Goal: Information Seeking & Learning: Learn about a topic

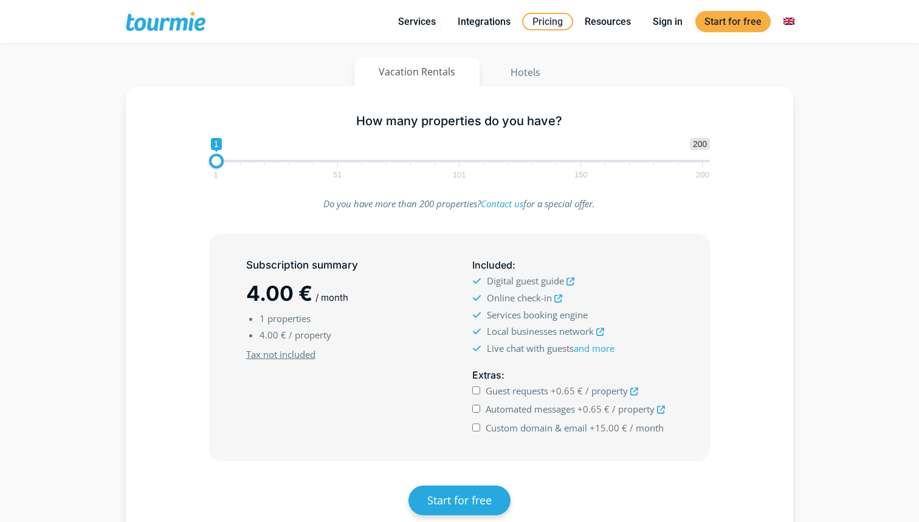
scroll to position [194, 0]
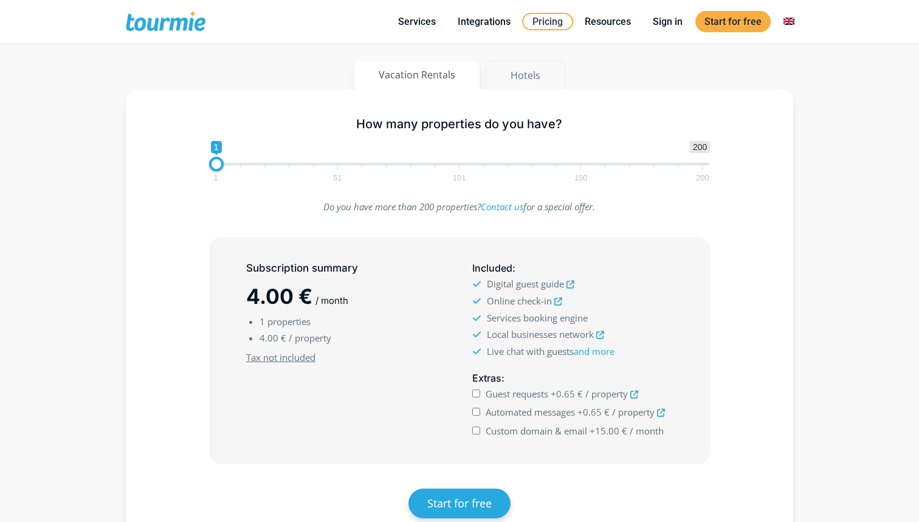
click at [531, 71] on button "Hotels" at bounding box center [526, 75] width 80 height 29
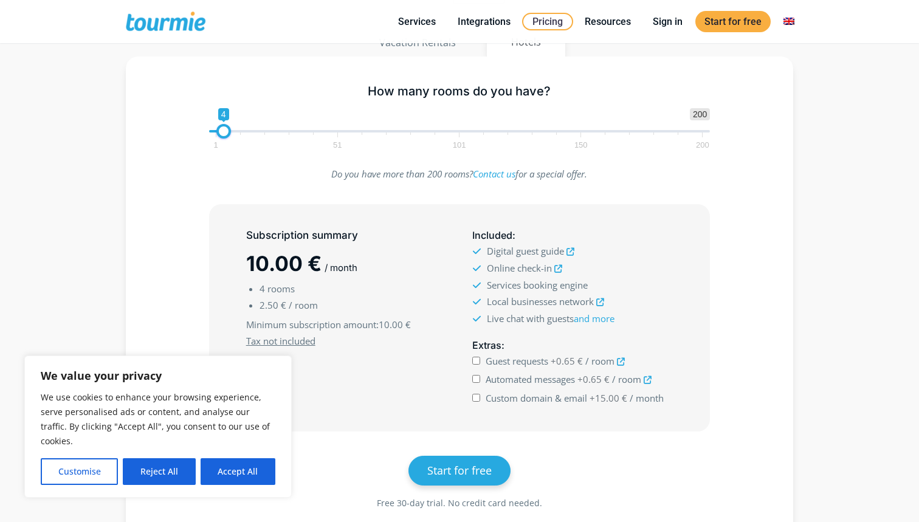
scroll to position [228, 0]
click at [231, 479] on button "Accept All" at bounding box center [238, 471] width 75 height 27
checkbox input "true"
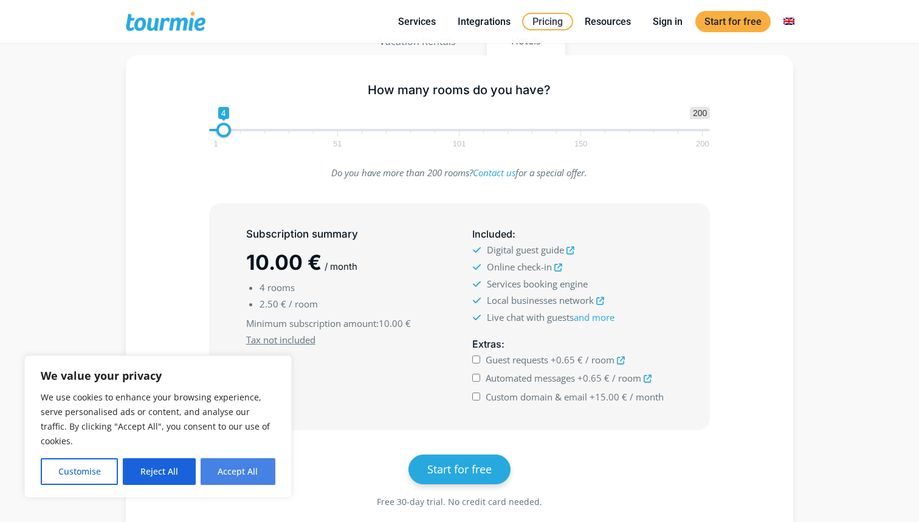
checkbox input "true"
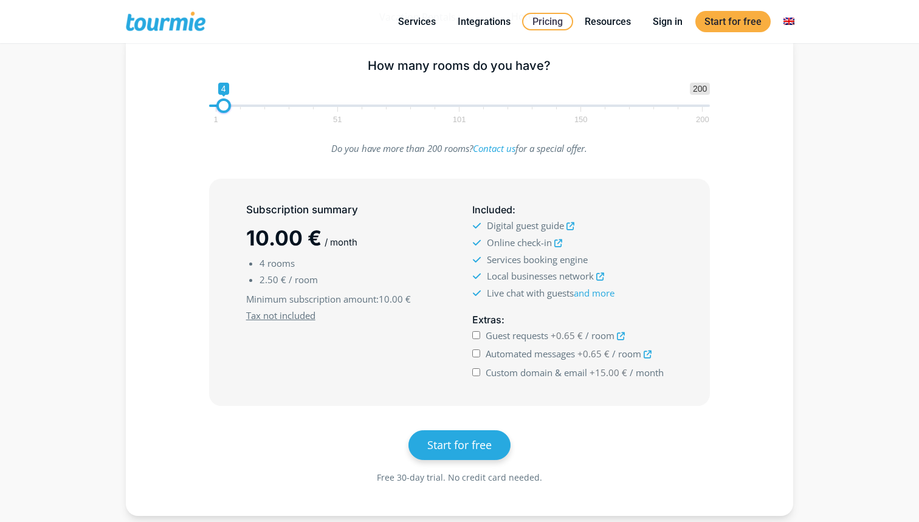
scroll to position [204, 0]
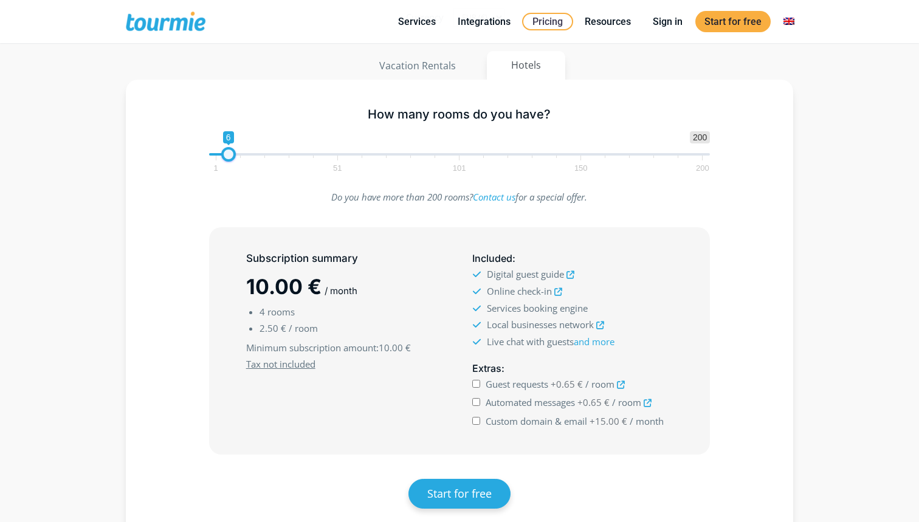
type input "5"
click at [224, 154] on span at bounding box center [226, 154] width 15 height 15
click at [219, 231] on div "Subscription summary 12.50 € / month 5 rooms 2.50 € / room Minimum subscription…" at bounding box center [460, 341] width 500 height 226
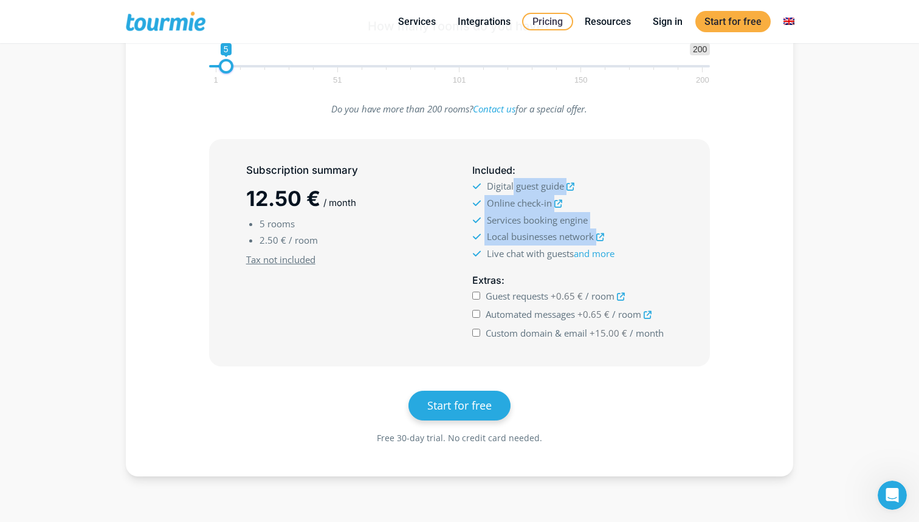
scroll to position [0, 0]
drag, startPoint x: 514, startPoint y: 183, endPoint x: 528, endPoint y: 253, distance: 71.2
click at [528, 253] on ul "Digital guest guide Online check-in Services booking engine Local businesses ne…" at bounding box center [572, 220] width 201 height 84
click at [462, 242] on div "Included : Digital guest guide Online check-in Services booking engine" at bounding box center [573, 213] width 226 height 110
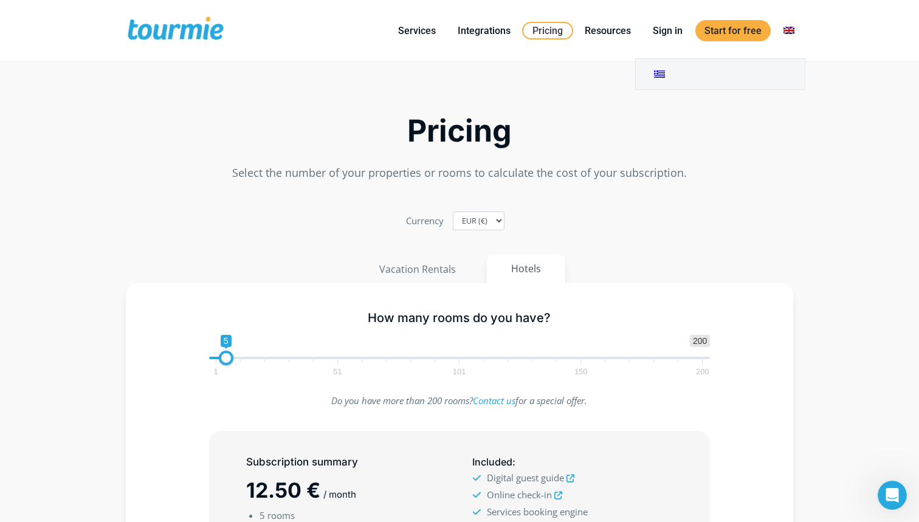
click at [787, 31] on link at bounding box center [789, 30] width 29 height 15
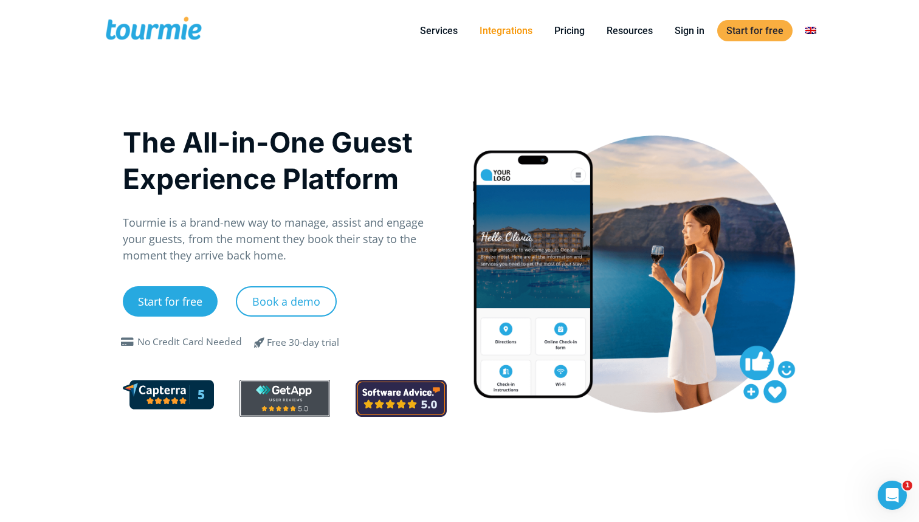
click at [514, 32] on link "Integrations" at bounding box center [506, 30] width 71 height 15
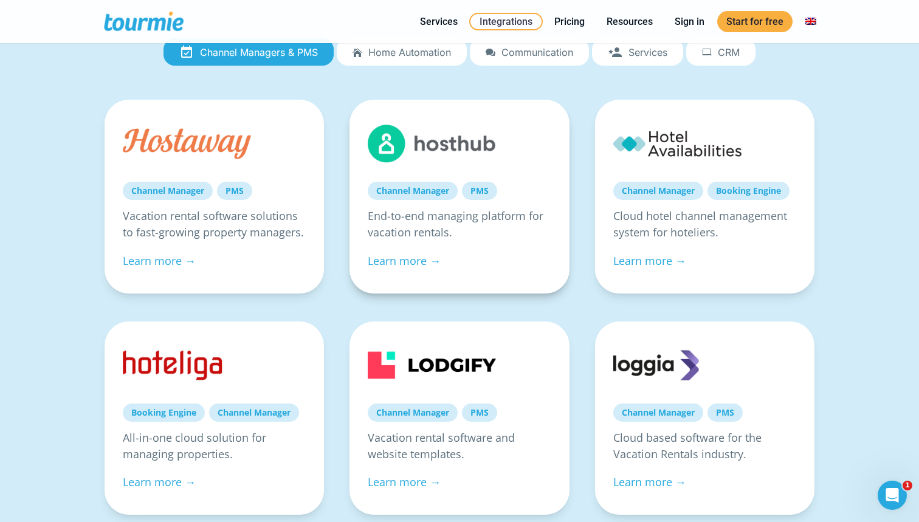
scroll to position [257, 0]
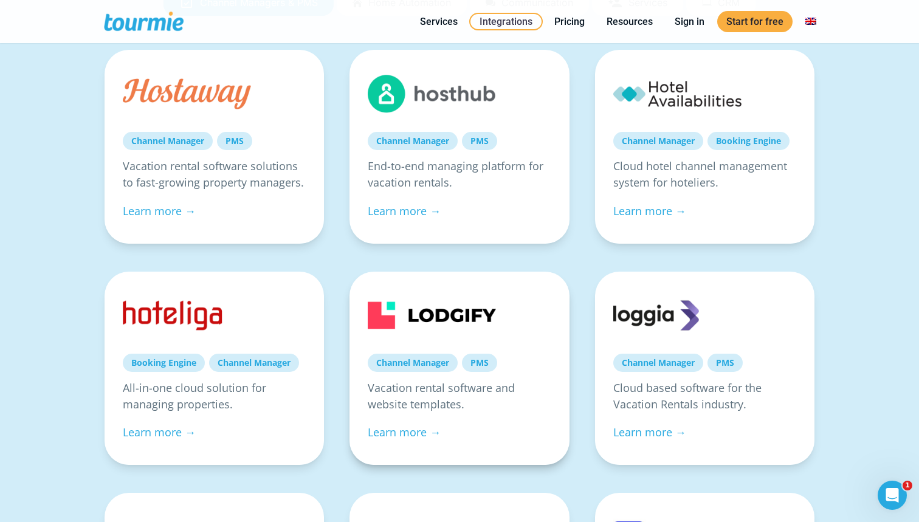
click at [473, 317] on link at bounding box center [432, 315] width 128 height 51
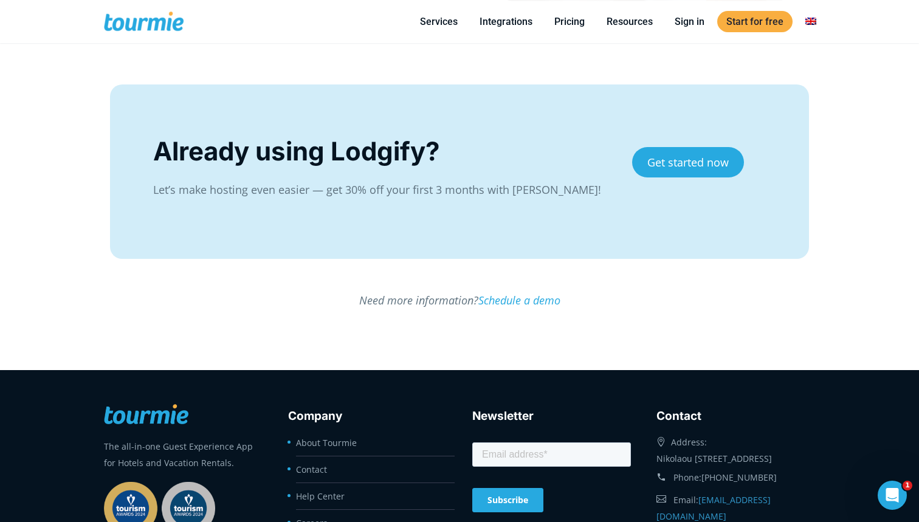
scroll to position [2171, 0]
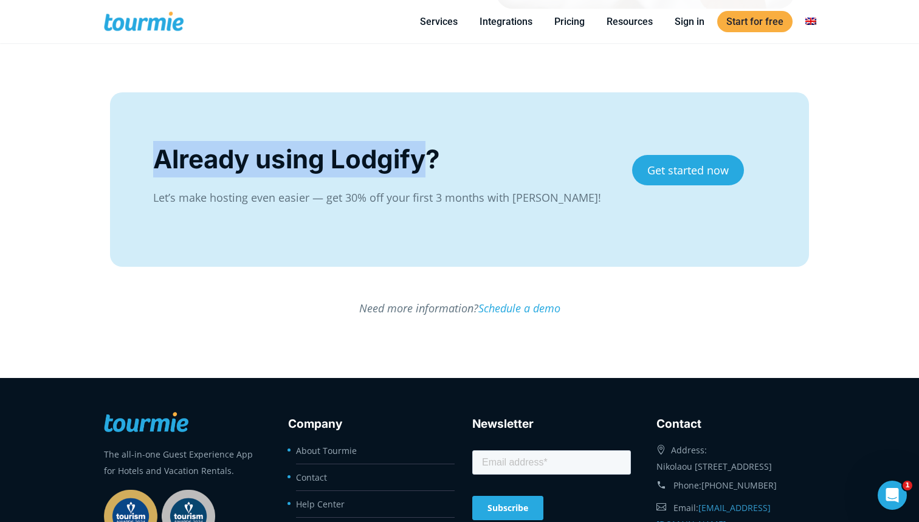
drag, startPoint x: 157, startPoint y: 164, endPoint x: 422, endPoint y: 162, distance: 264.5
click at [424, 164] on div "Already using Lodgify?" at bounding box center [380, 159] width 454 height 36
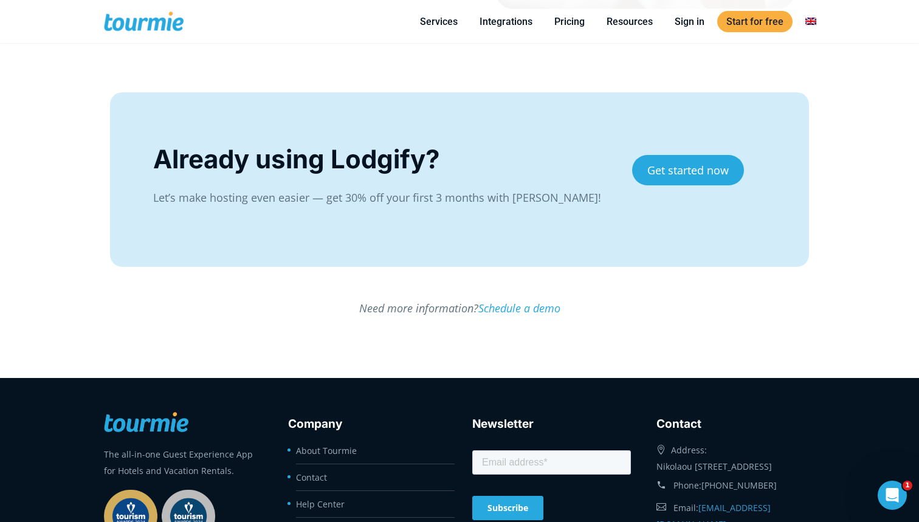
click at [449, 161] on div "Already using Lodgify?" at bounding box center [380, 159] width 454 height 36
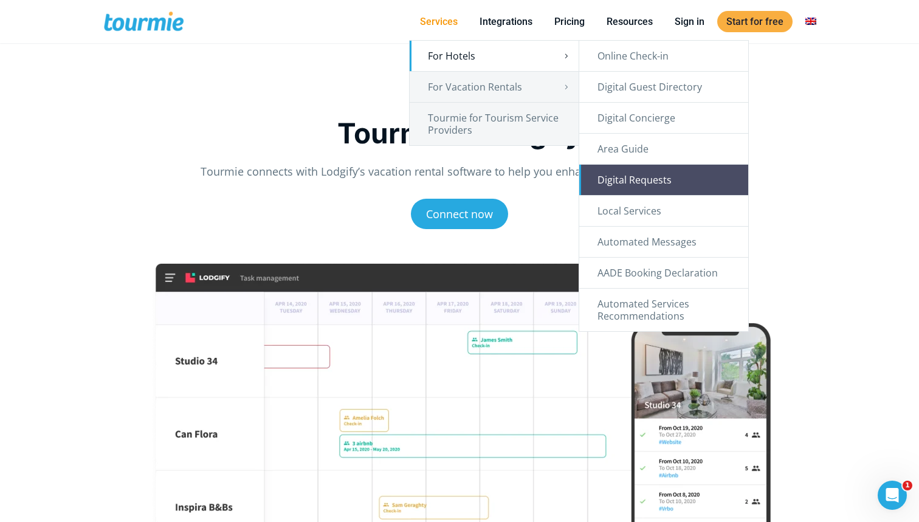
scroll to position [43, 0]
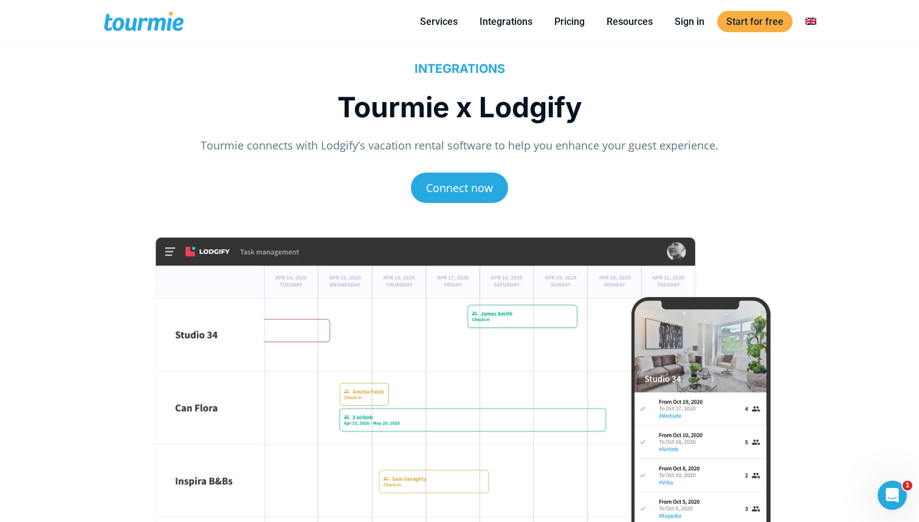
click at [802, 212] on div "INTEGRATIONS Tourmie x Lodgify Tourmie connects with Lodgify’s vacation rental …" at bounding box center [459, 130] width 699 height 181
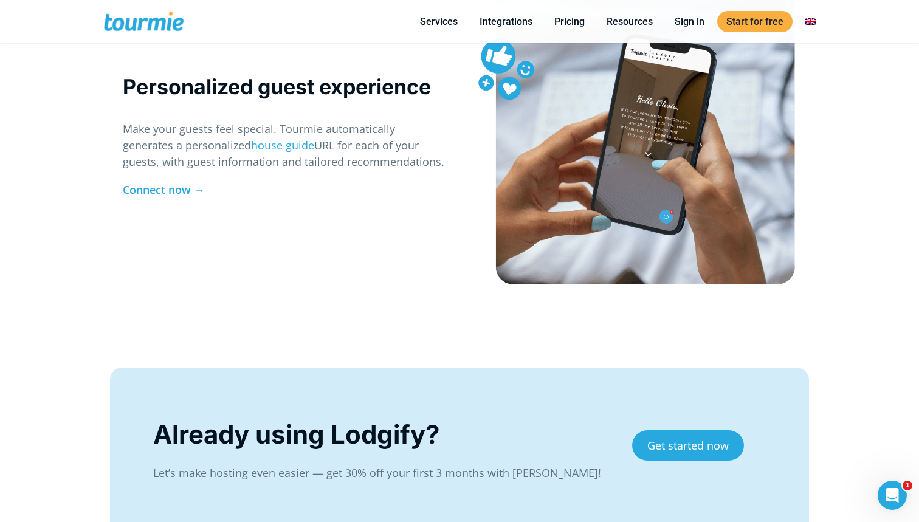
scroll to position [1931, 0]
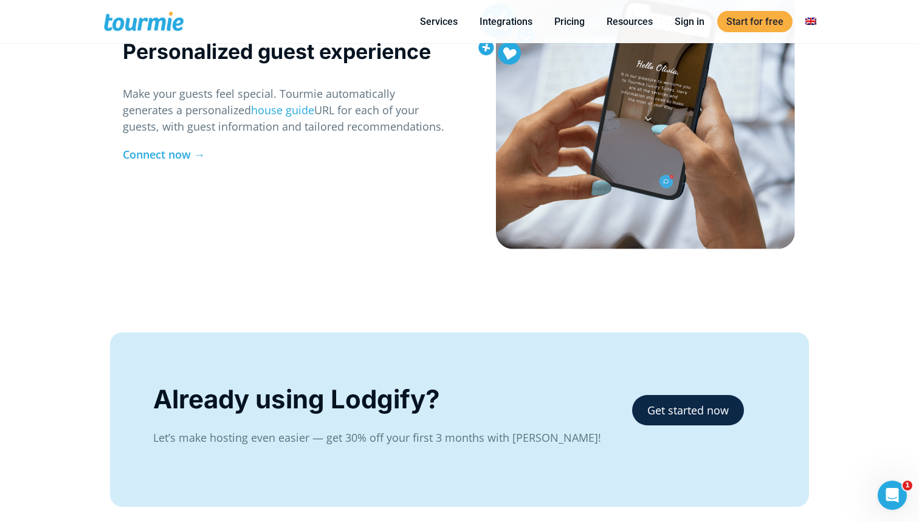
click at [705, 419] on link "Get started now" at bounding box center [688, 410] width 112 height 30
